Goal: Navigation & Orientation: Understand site structure

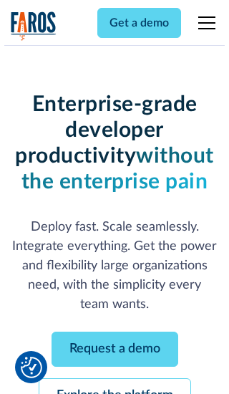
scroll to position [152, 0]
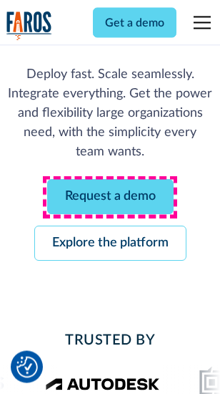
click at [110, 197] on link "Request a demo" at bounding box center [110, 197] width 127 height 35
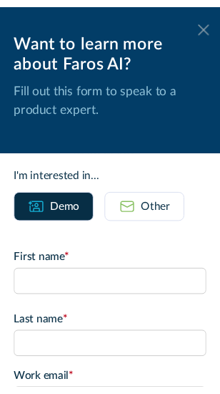
scroll to position [0, 0]
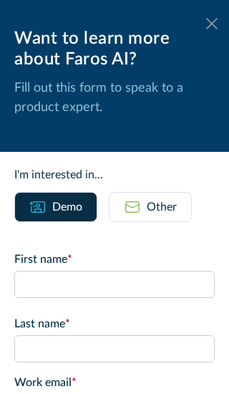
click at [206, 24] on icon at bounding box center [211, 23] width 11 height 11
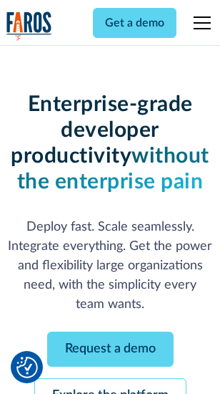
scroll to position [198, 0]
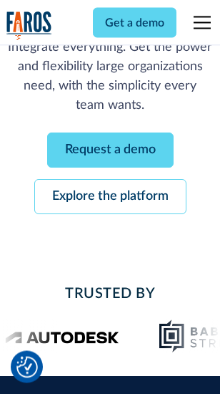
click at [110, 197] on link "Explore the platform" at bounding box center [110, 197] width 152 height 35
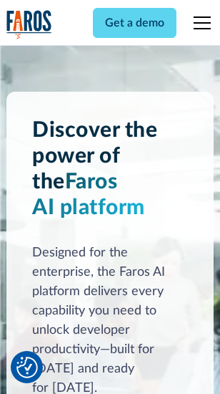
scroll to position [10901, 0]
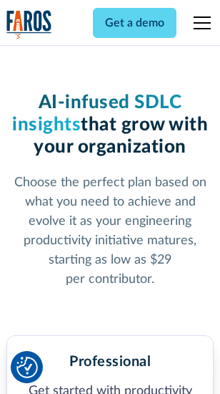
scroll to position [2268, 0]
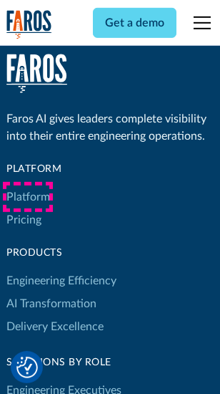
click at [28, 197] on link "Platform" at bounding box center [28, 196] width 44 height 23
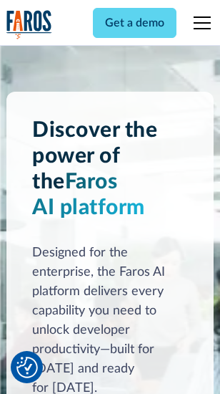
scroll to position [11360, 0]
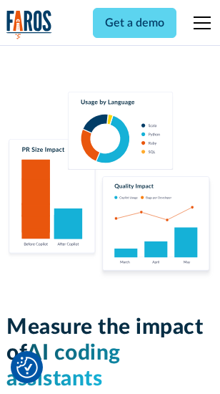
scroll to position [8934, 0]
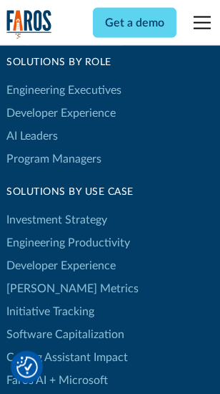
click at [43, 277] on link "[PERSON_NAME] Metrics" at bounding box center [72, 288] width 132 height 23
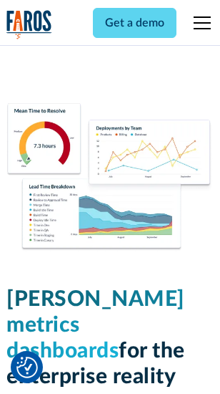
scroll to position [6336, 0]
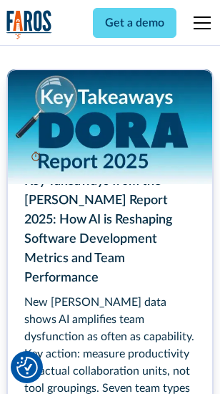
scroll to position [6552, 0]
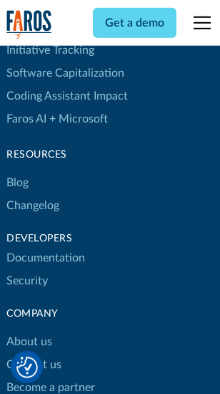
click at [33, 197] on link "Changelog" at bounding box center [32, 205] width 53 height 23
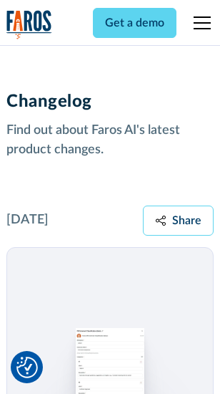
scroll to position [17548, 0]
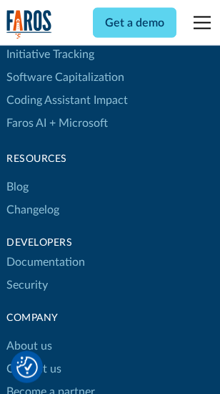
click at [29, 334] on link "About us" at bounding box center [29, 345] width 46 height 23
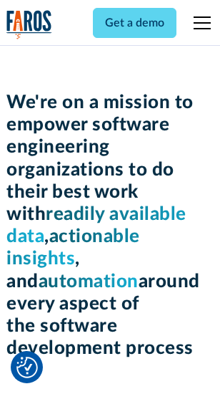
scroll to position [4949, 0]
